Goal: Transaction & Acquisition: Purchase product/service

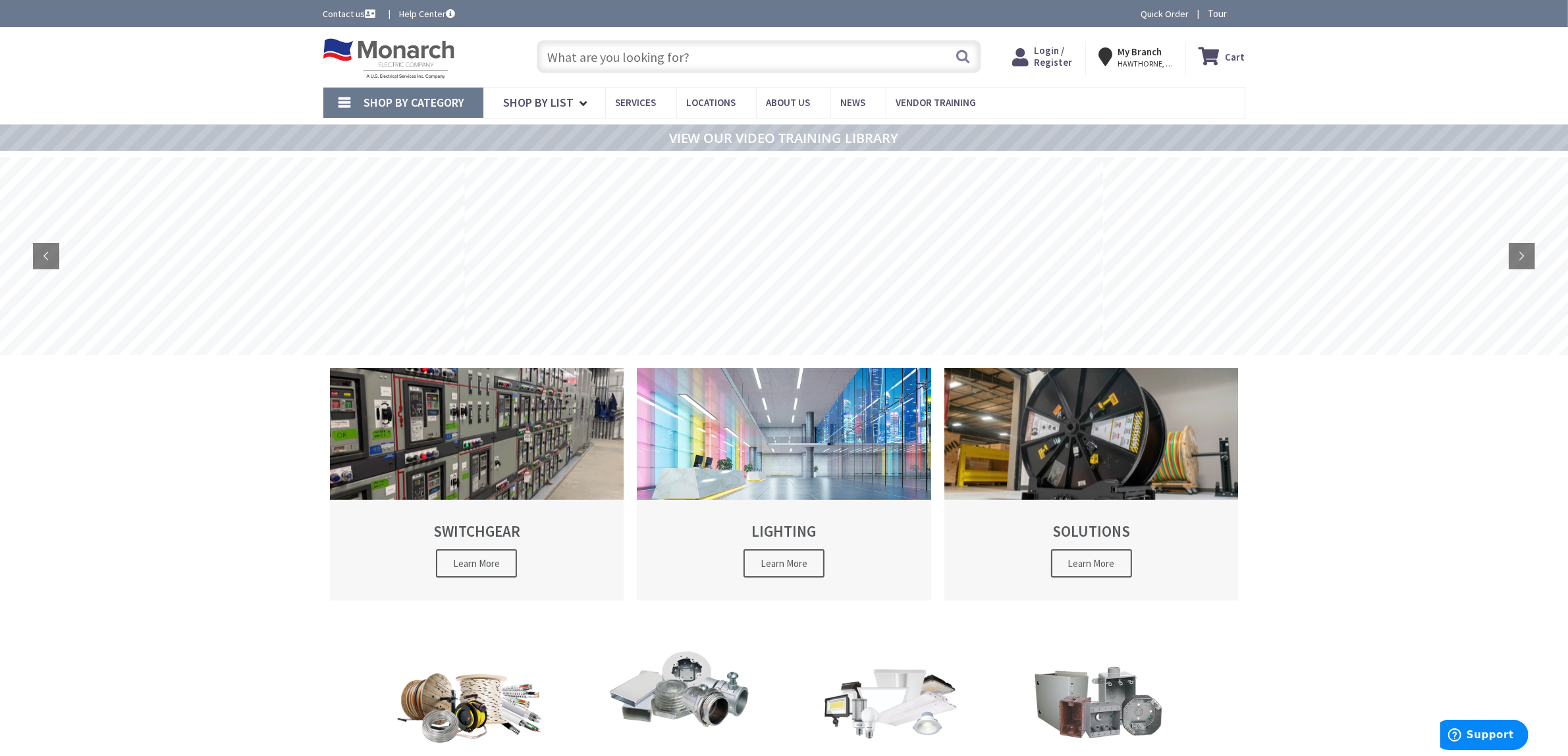
click at [466, 102] on link "Shop By Category" at bounding box center [403, 102] width 160 height 30
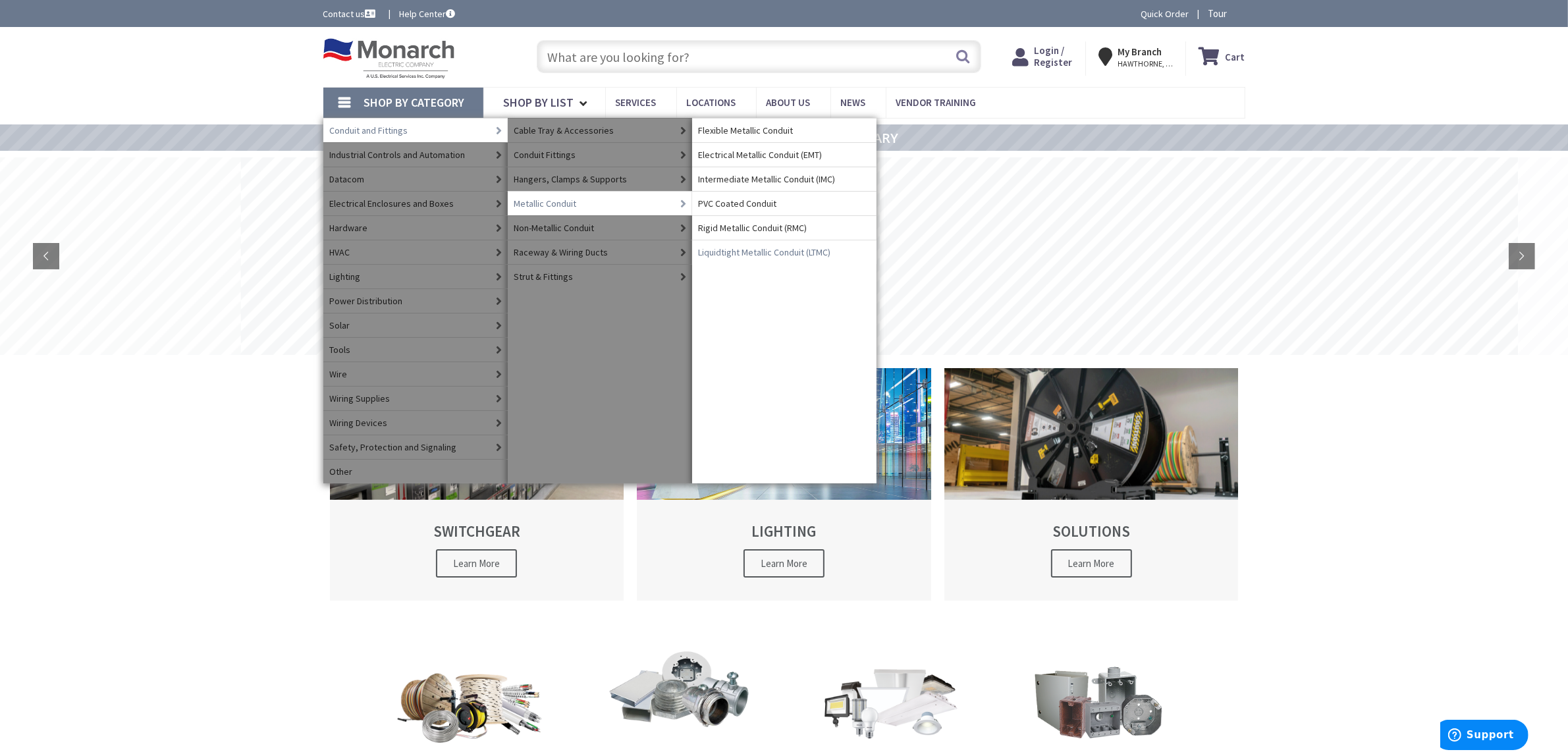
click at [781, 252] on span "Liquidtight Metallic Conduit (LTMC)" at bounding box center [764, 252] width 133 height 13
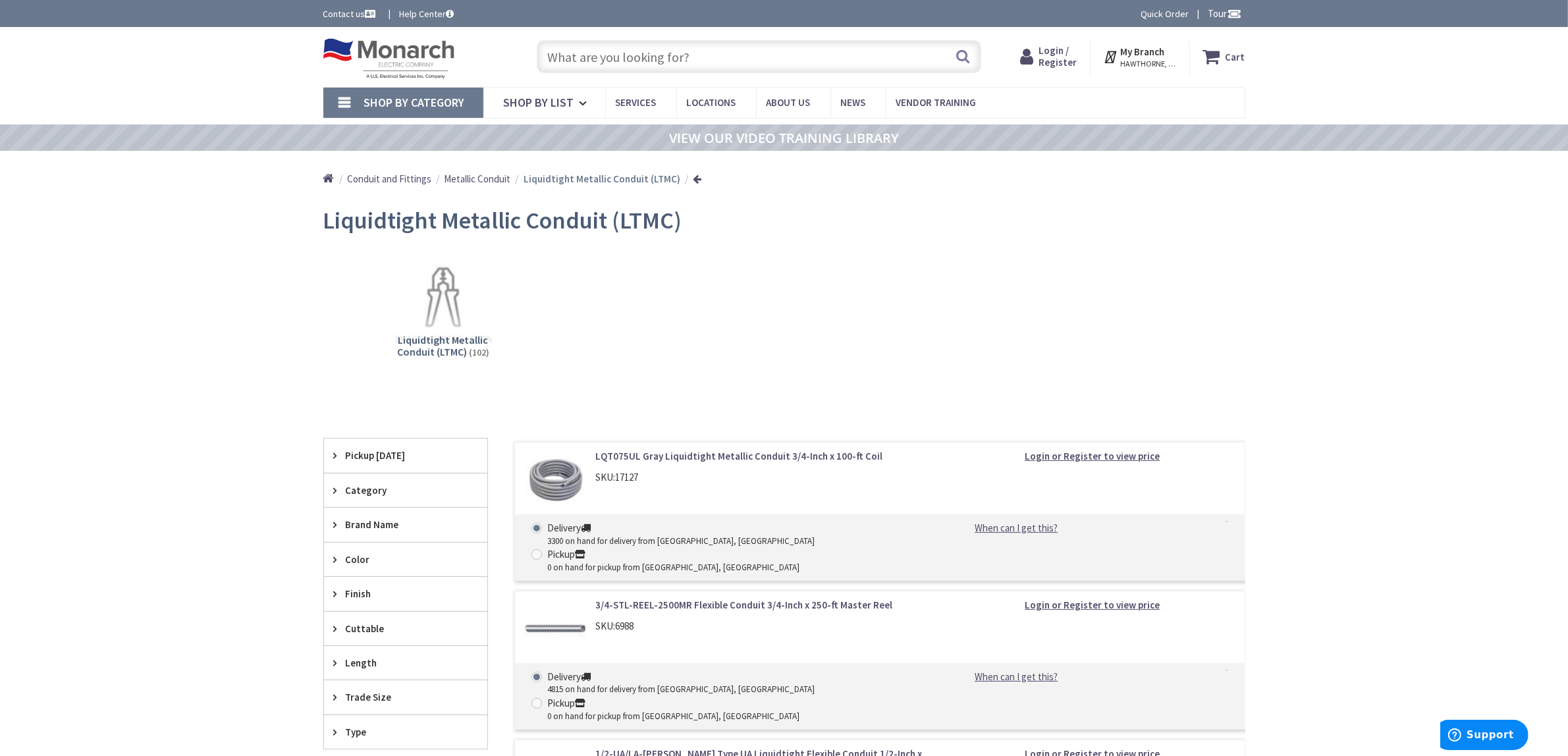
click at [1054, 66] on span "Login / Register" at bounding box center [1057, 57] width 38 height 24
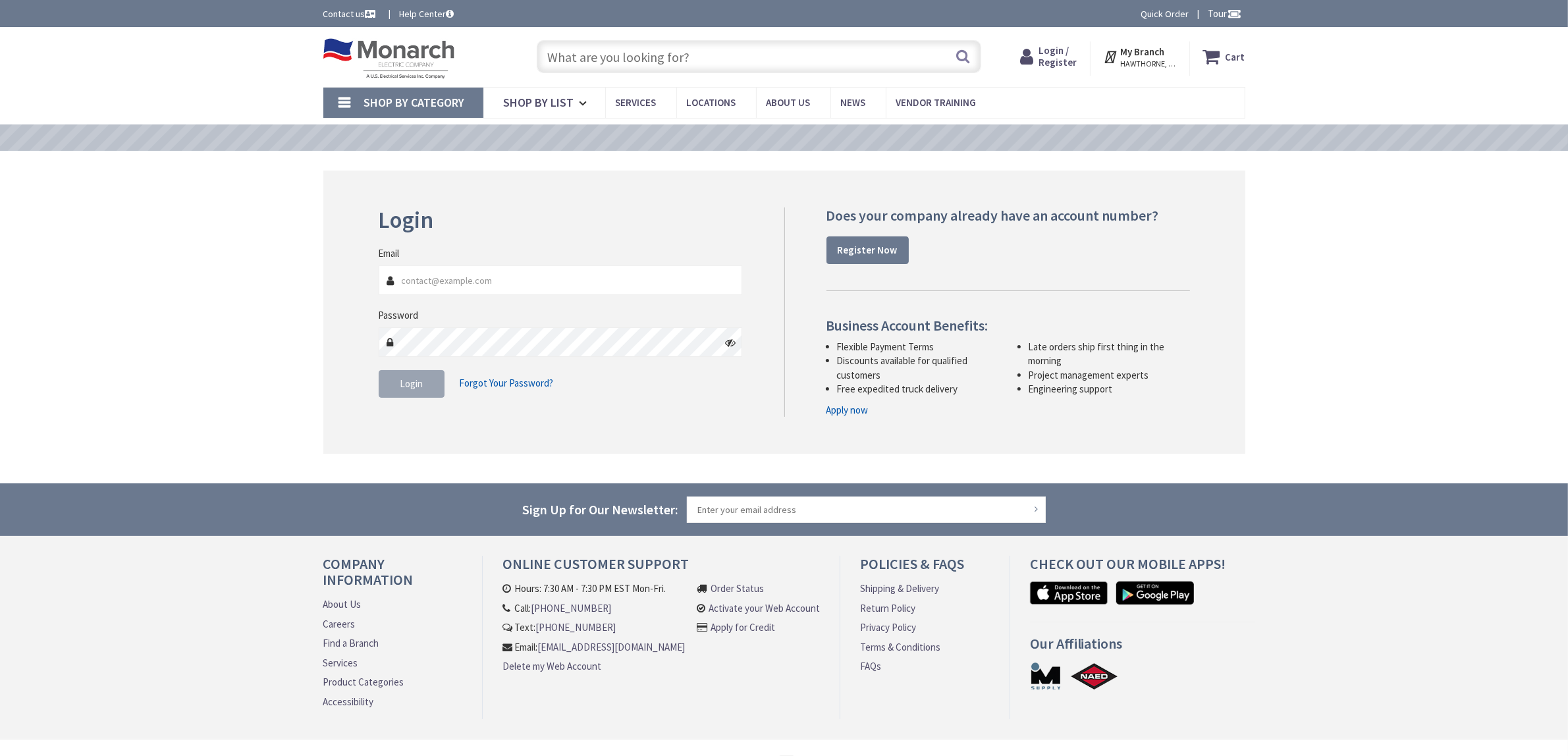
click at [1112, 56] on icon at bounding box center [1112, 57] width 17 height 24
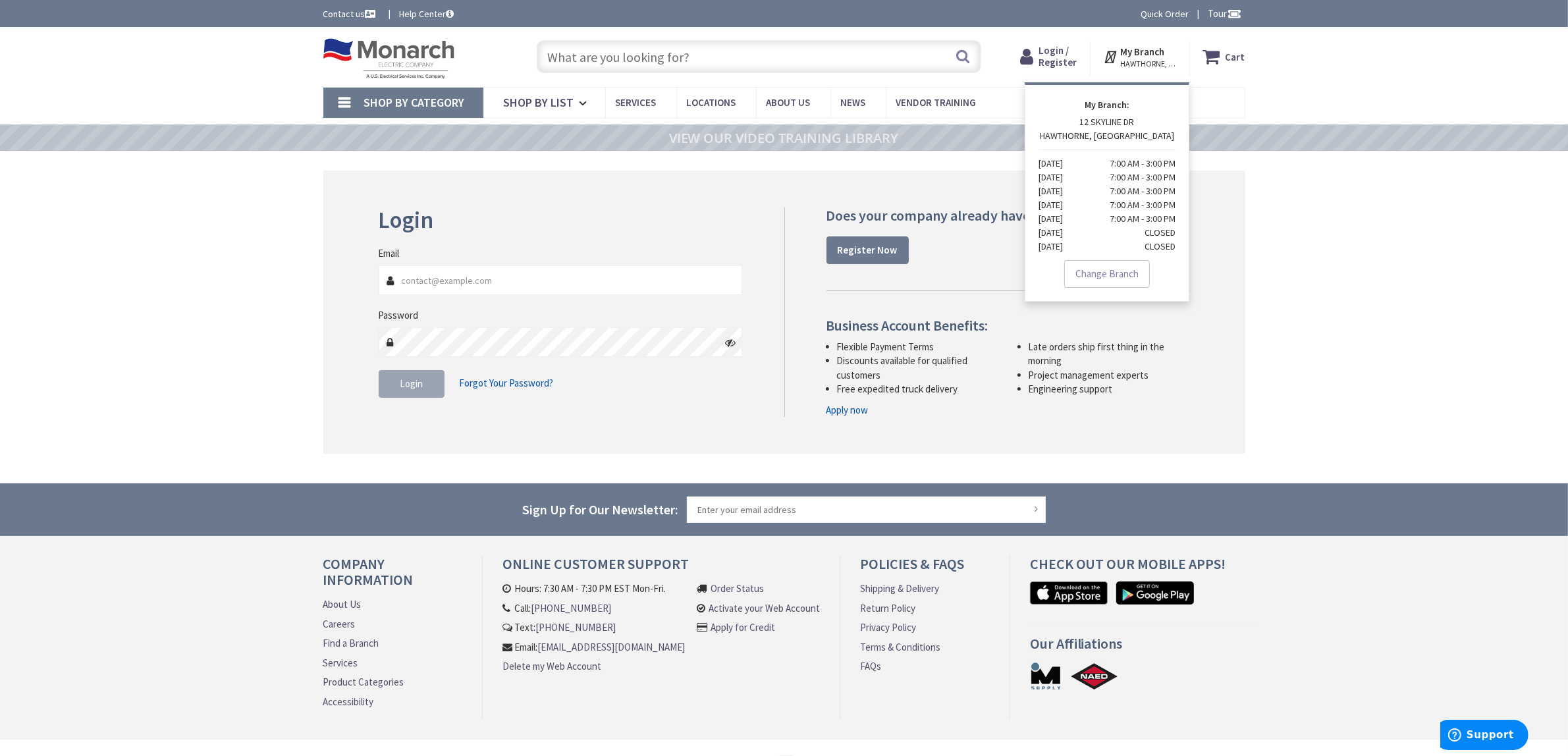
click at [1112, 54] on icon at bounding box center [1112, 57] width 17 height 24
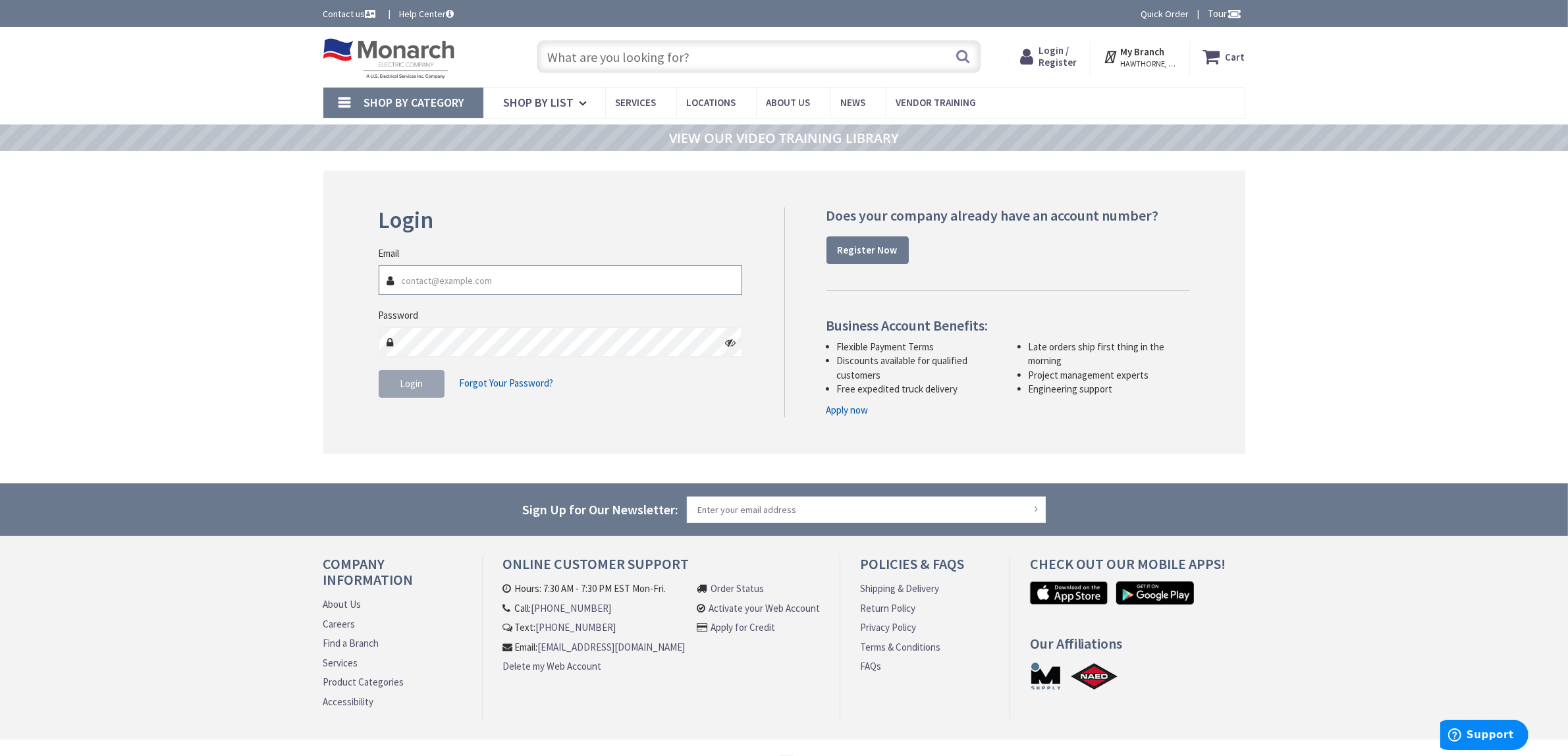
click at [413, 279] on input "Email" at bounding box center [561, 279] width 364 height 29
type input "steve@darrettaelectric.com"
click at [858, 254] on strong "Register Now" at bounding box center [867, 249] width 60 height 12
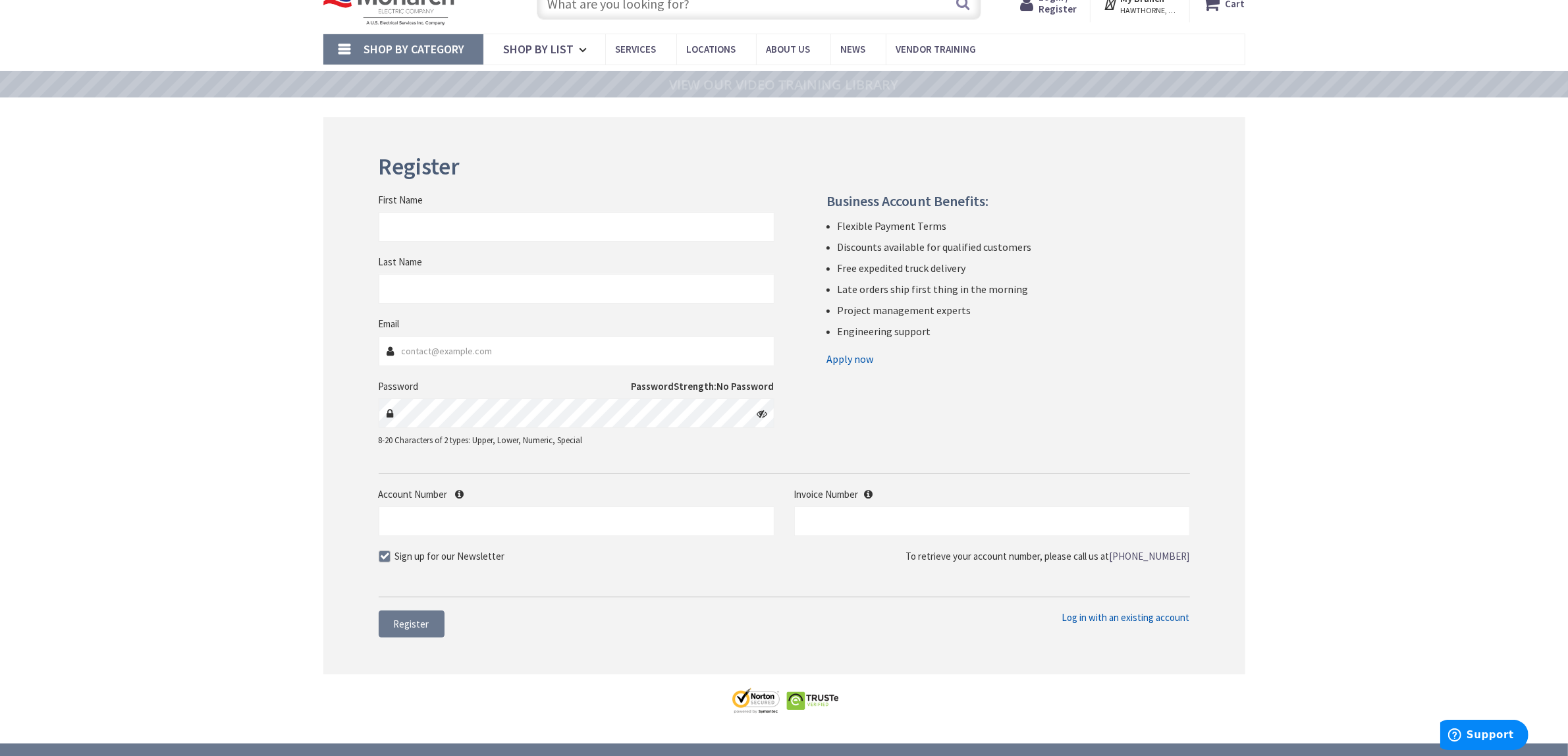
scroll to position [82, 0]
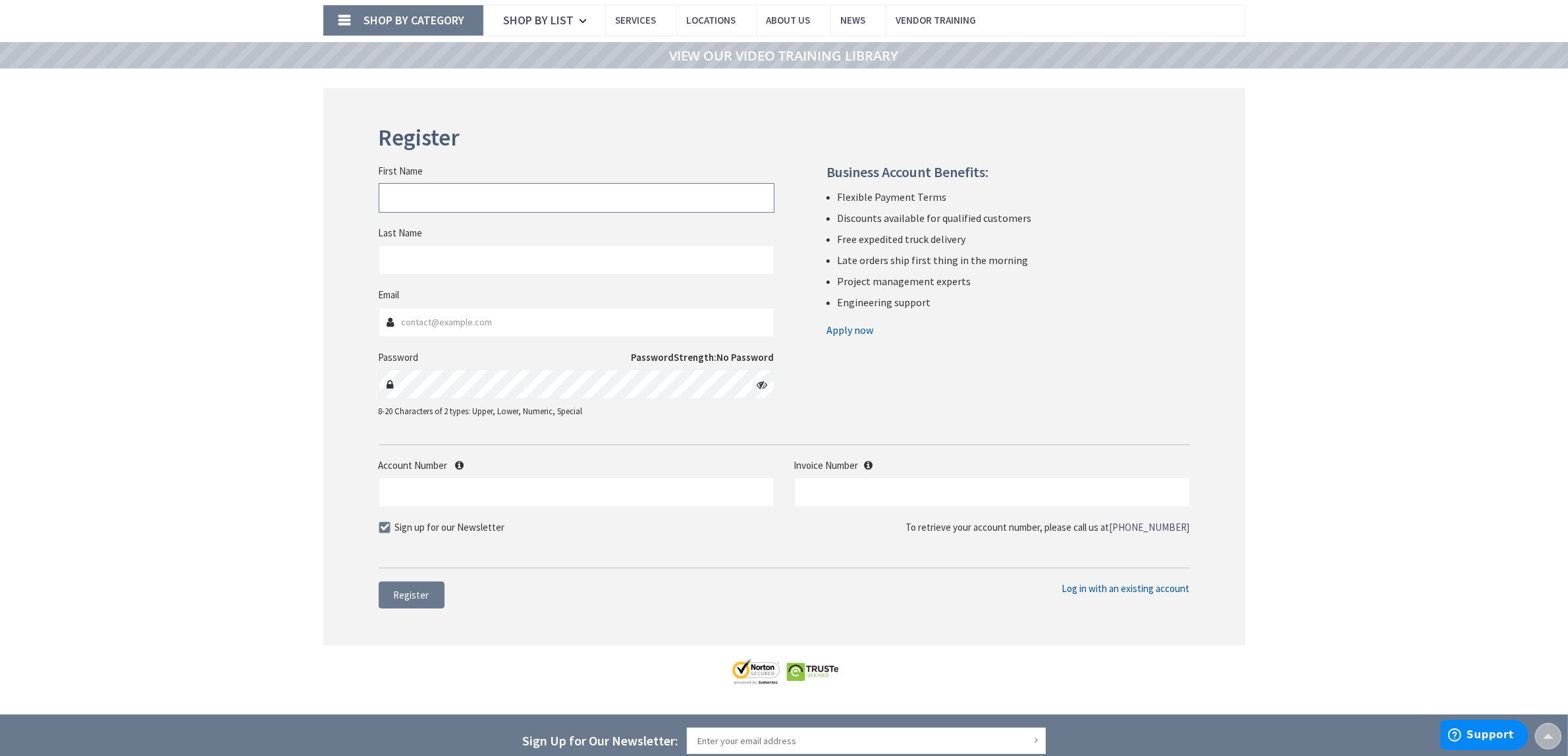
click at [425, 202] on input "First Name" at bounding box center [577, 198] width 395 height 29
type input "Steven"
type input "Darretta"
type input "steve@darrettaelectric.com"
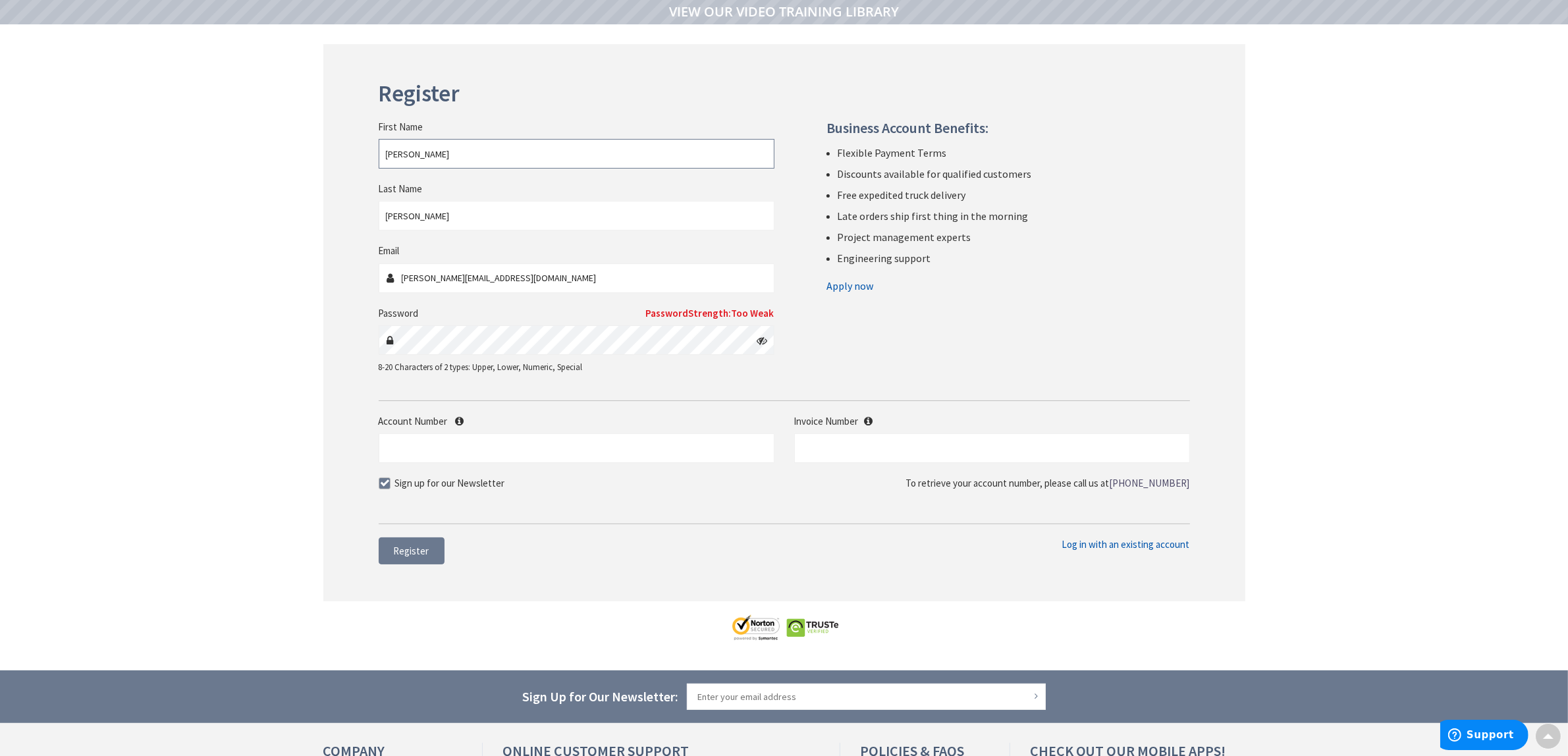
scroll to position [165, 0]
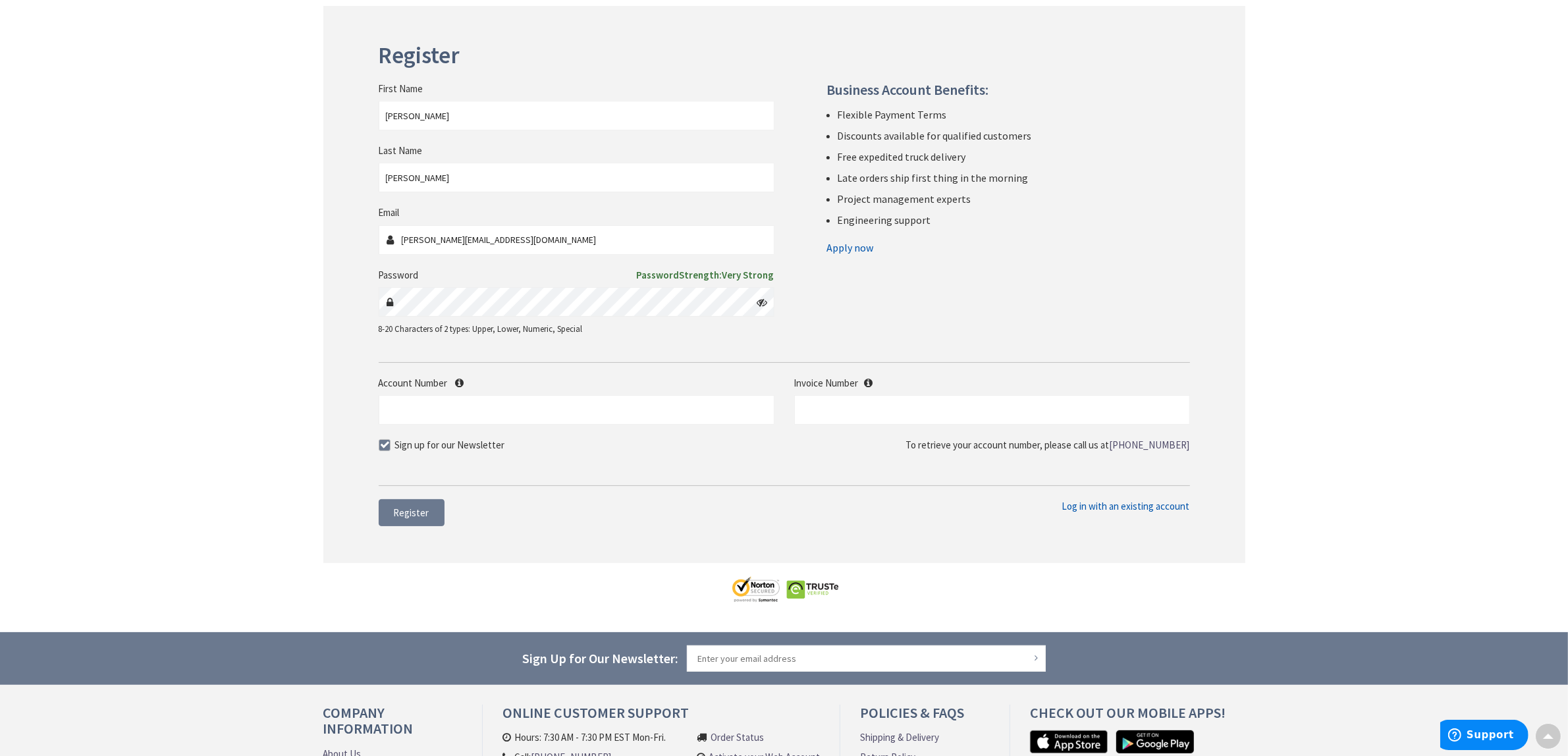
click at [759, 301] on icon at bounding box center [762, 302] width 11 height 11
click at [379, 448] on span at bounding box center [385, 445] width 12 height 12
click at [382, 448] on input "Sign up for our Newsletter" at bounding box center [386, 445] width 9 height 9
checkbox input "false"
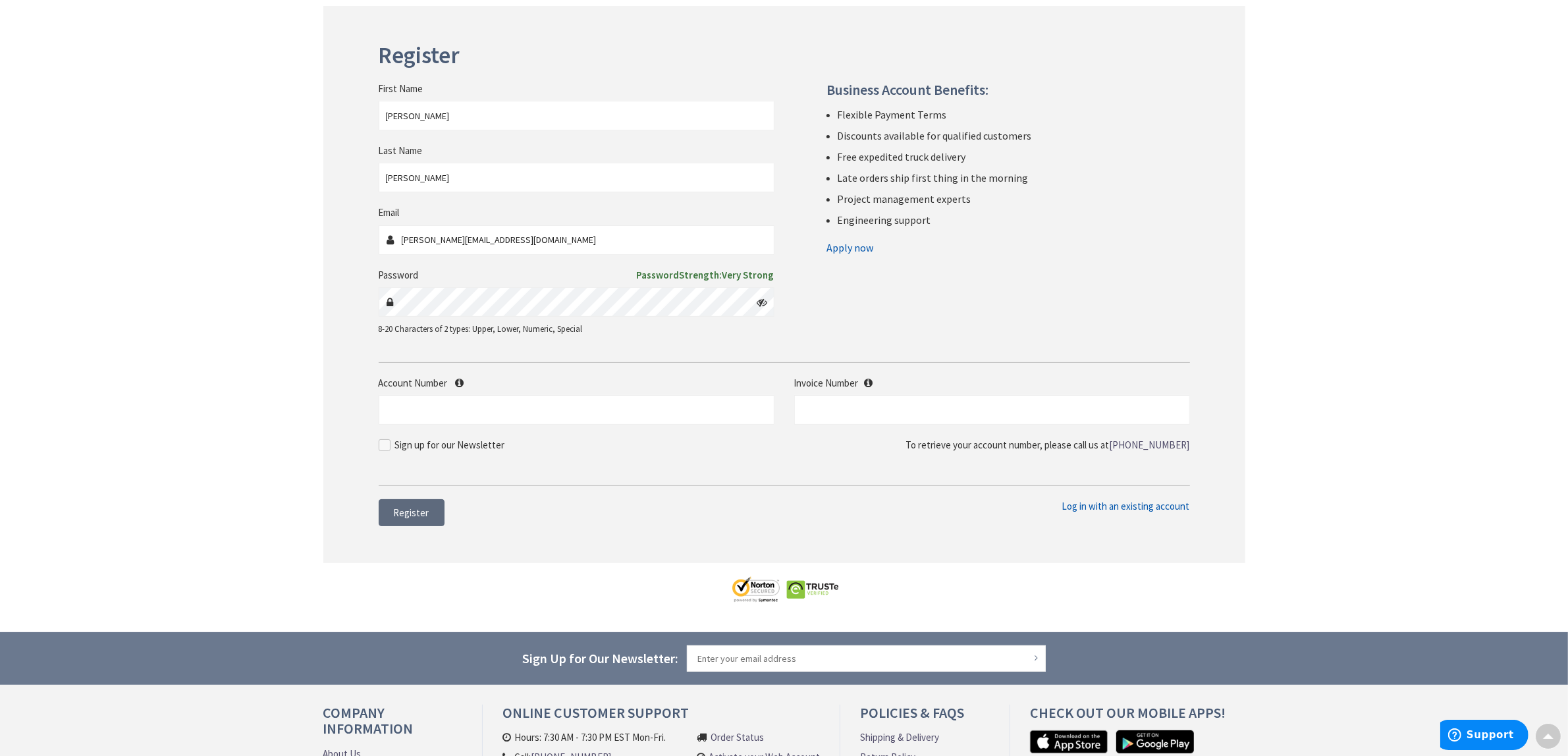
click at [406, 518] on span "Register" at bounding box center [412, 512] width 36 height 12
click at [440, 409] on input "Account Number" at bounding box center [577, 410] width 395 height 29
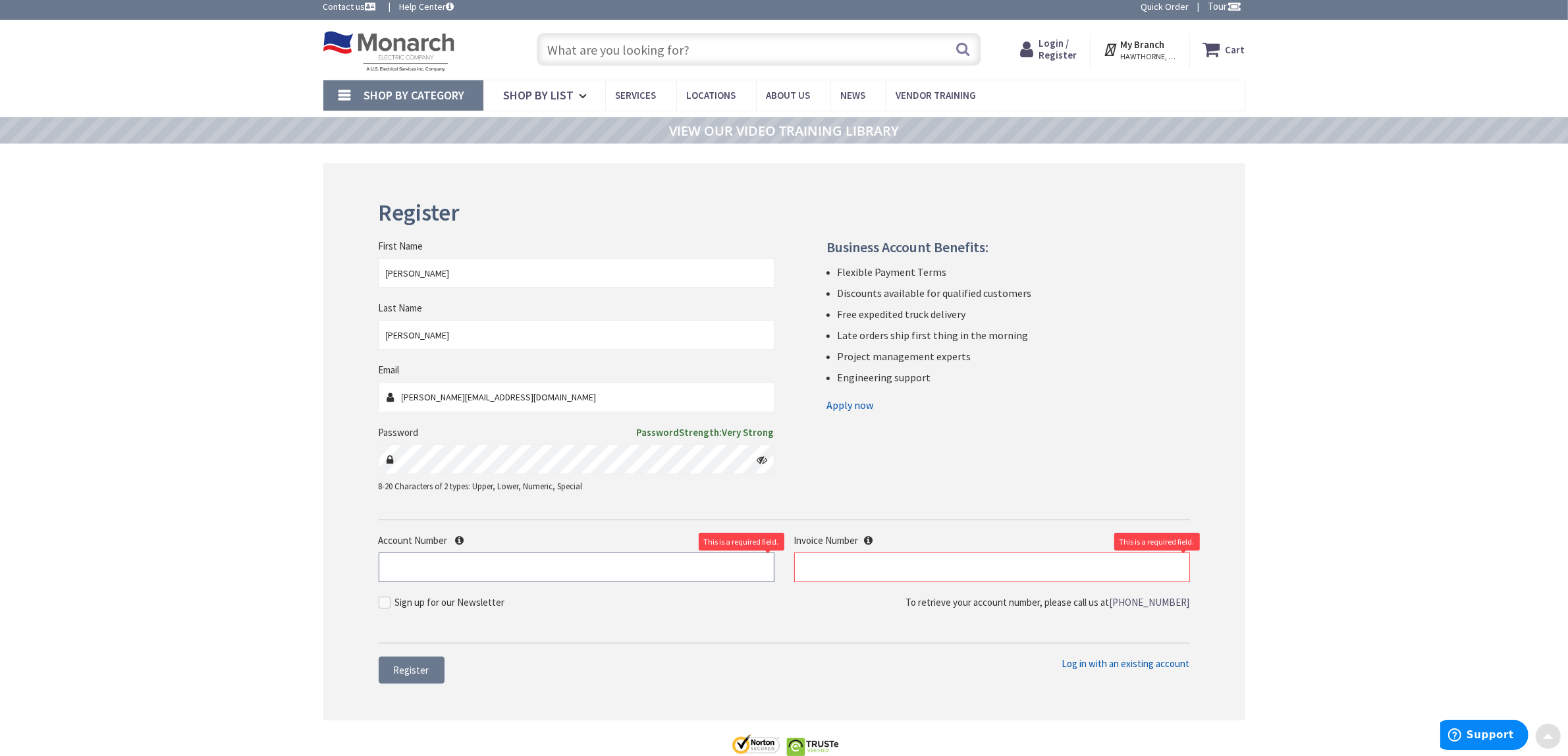
scroll to position [0, 0]
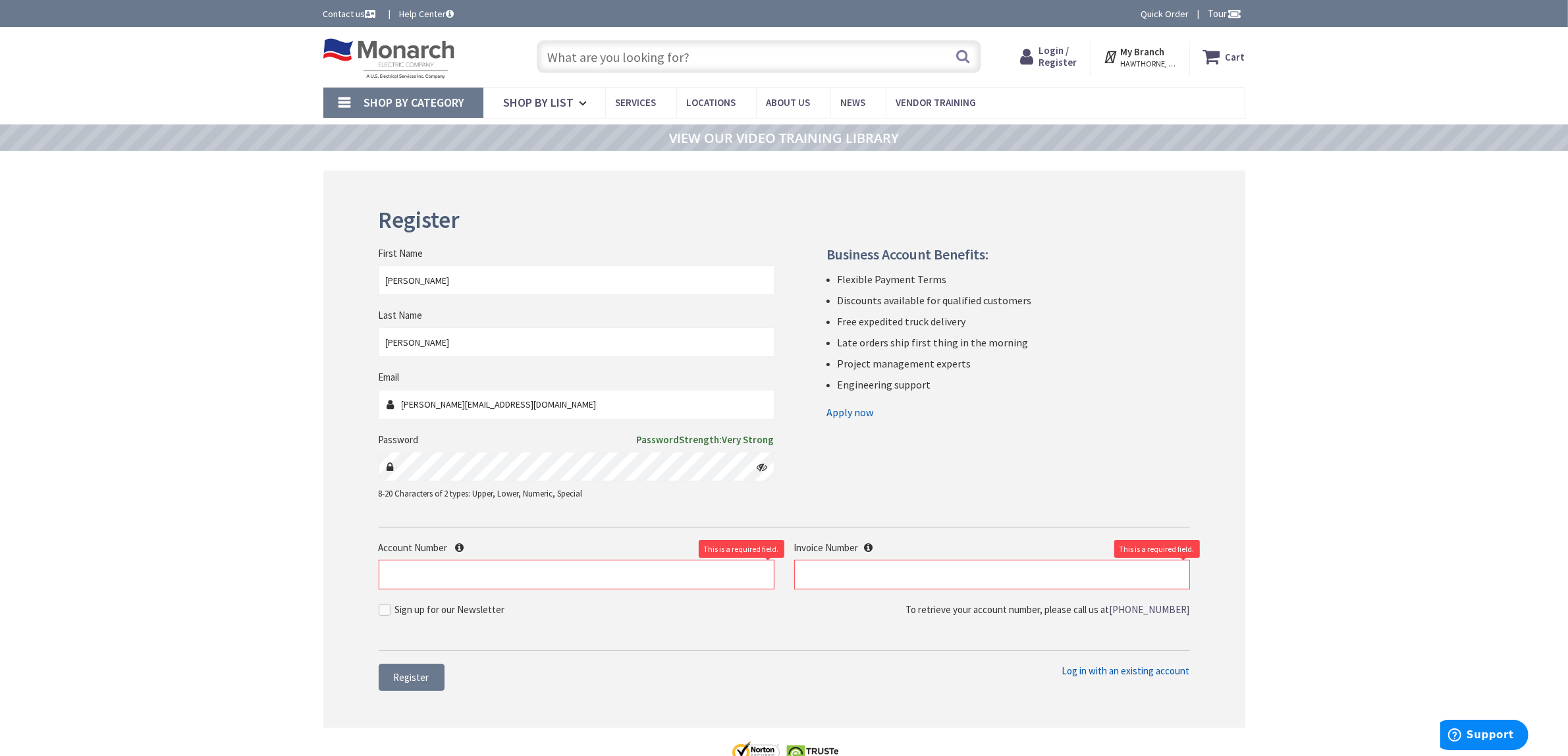
click at [610, 62] on input "text" at bounding box center [759, 57] width 444 height 33
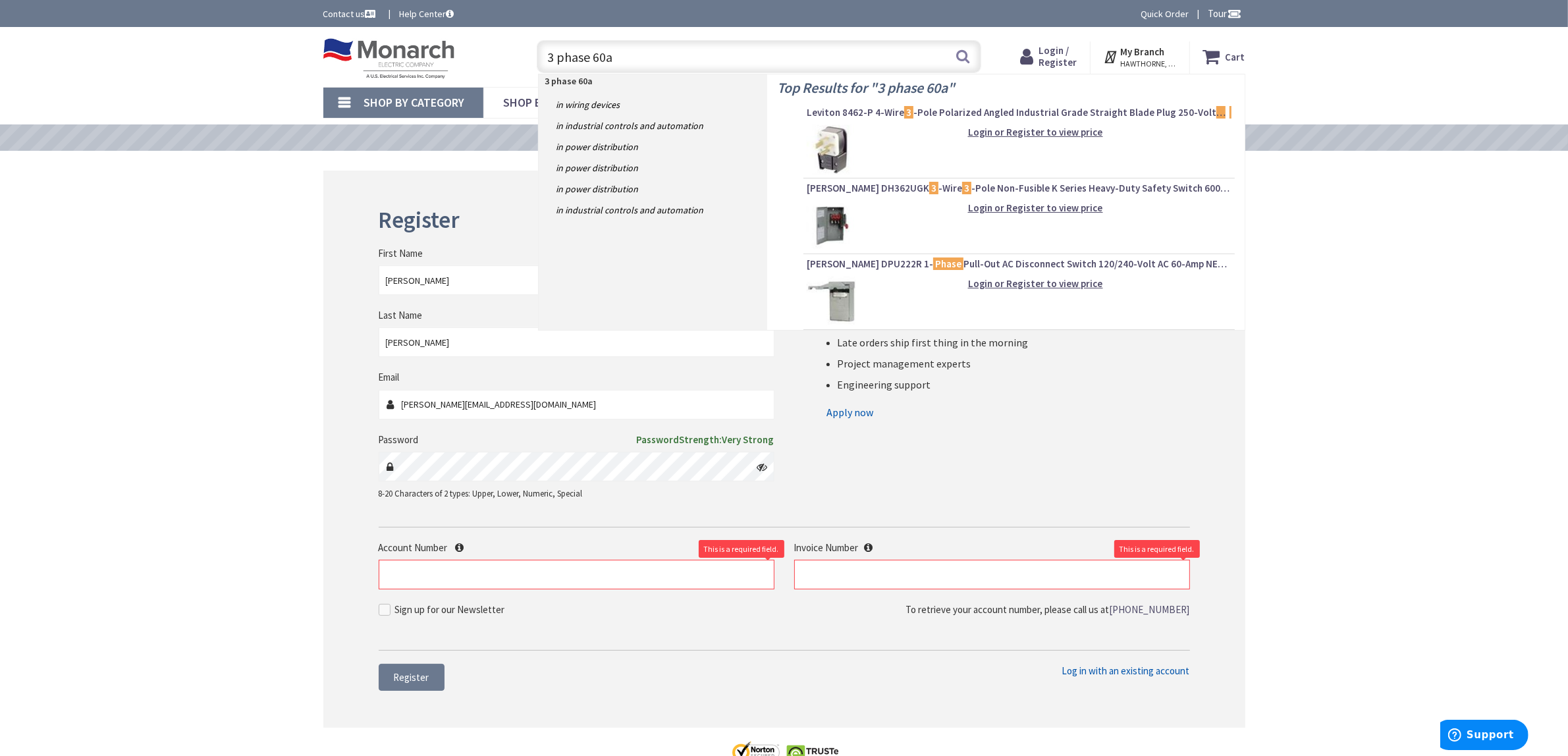
type input "3 phase 60a"
click at [840, 221] on img at bounding box center [831, 225] width 49 height 49
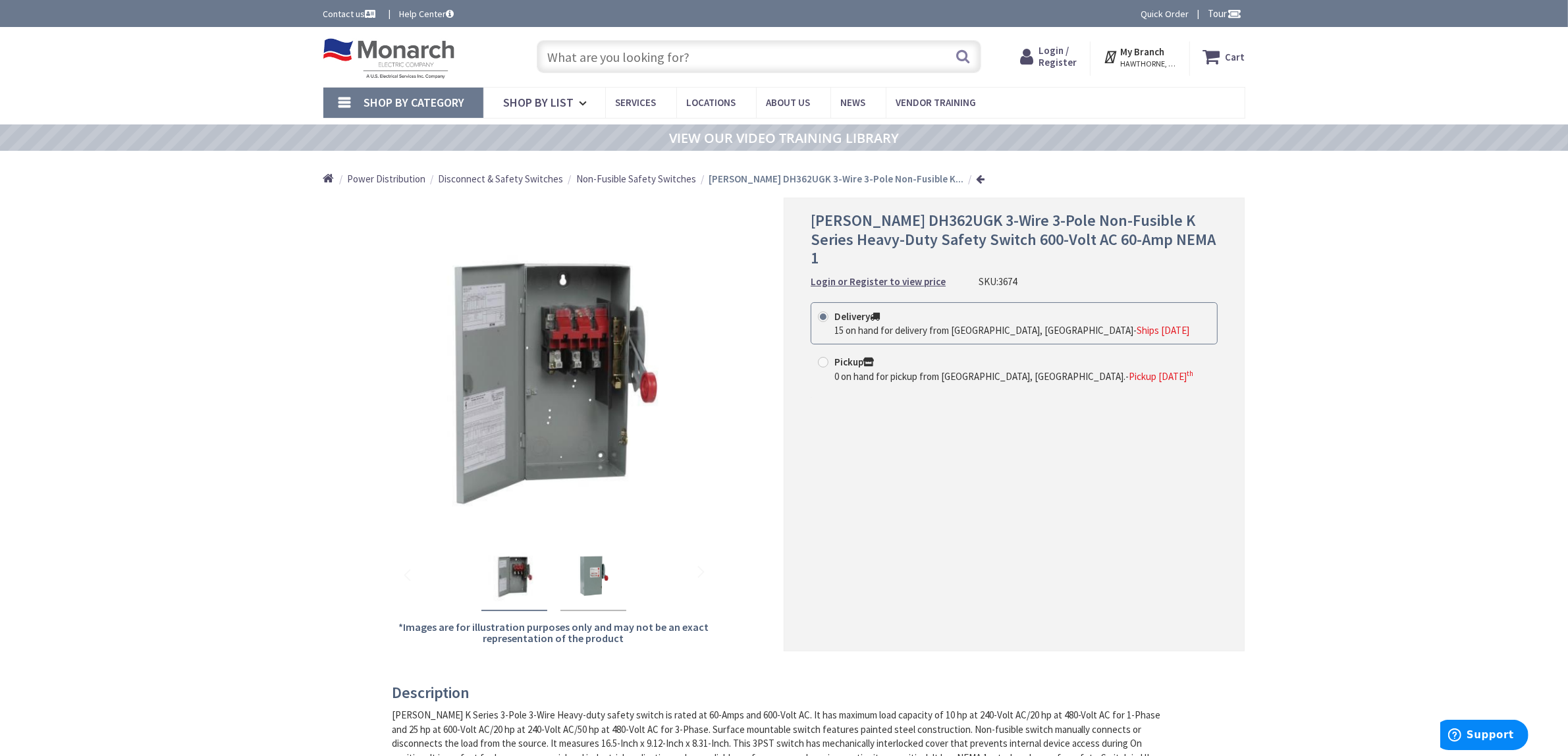
click at [405, 100] on span "Shop By Category" at bounding box center [414, 102] width 101 height 15
